Goal: Find specific page/section: Find specific page/section

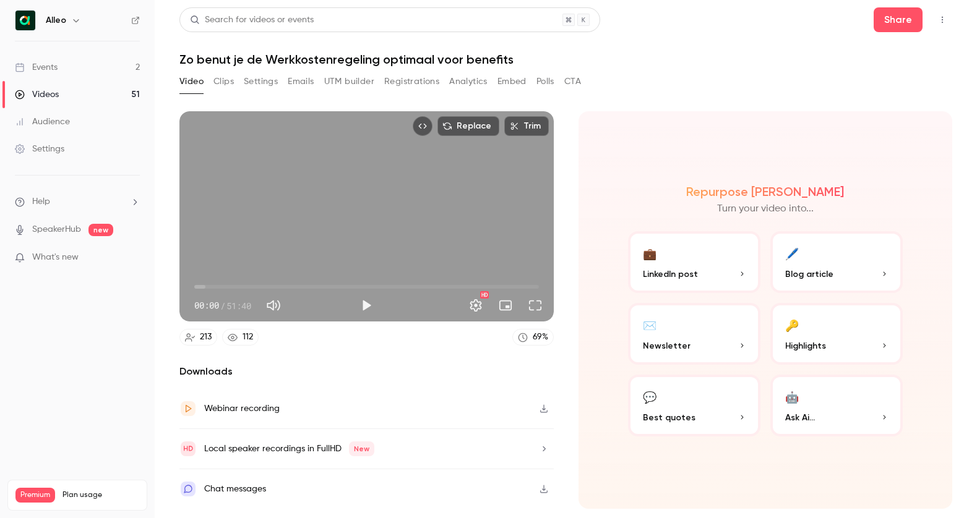
click at [52, 69] on div "Events" at bounding box center [36, 67] width 43 height 12
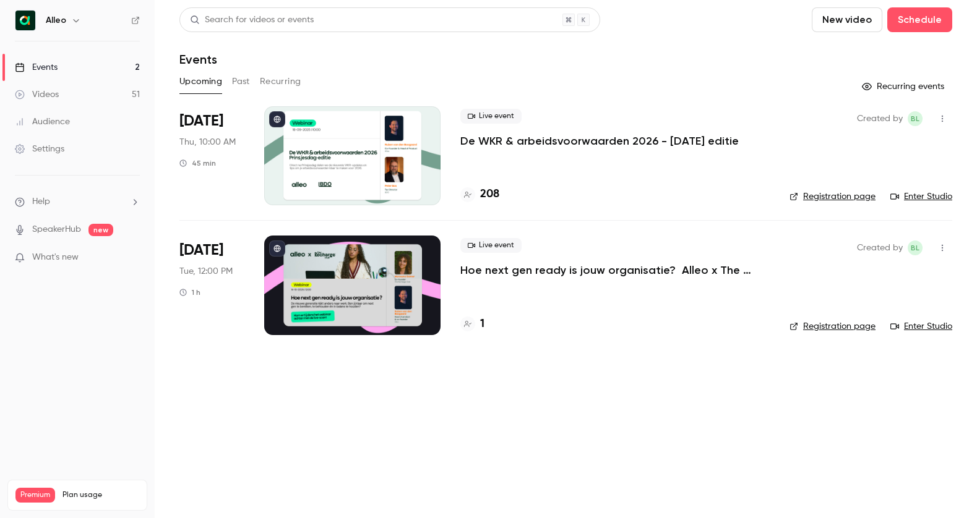
click at [499, 191] on div "208" at bounding box center [614, 194] width 309 height 17
click at [494, 193] on h4 "208" at bounding box center [489, 194] width 19 height 17
